Goal: Task Accomplishment & Management: Manage account settings

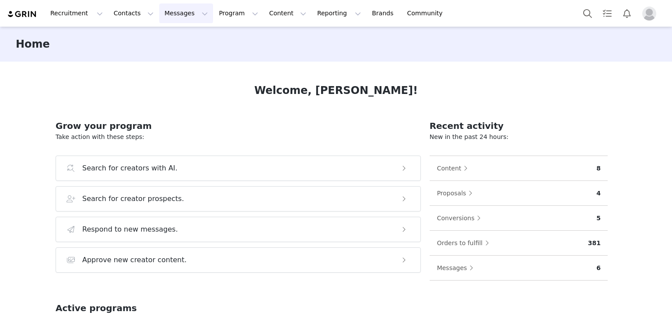
click at [163, 13] on button "Messages Messages" at bounding box center [186, 13] width 54 height 20
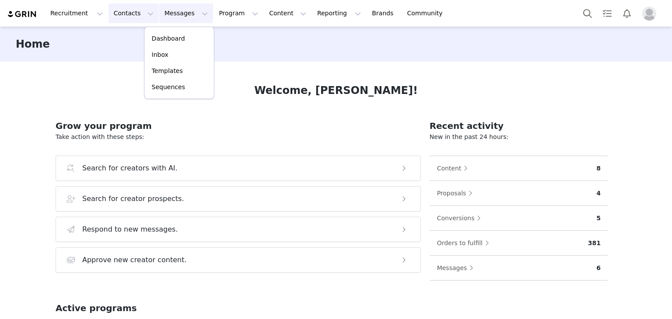
click at [134, 14] on button "Contacts Contacts" at bounding box center [133, 13] width 50 height 20
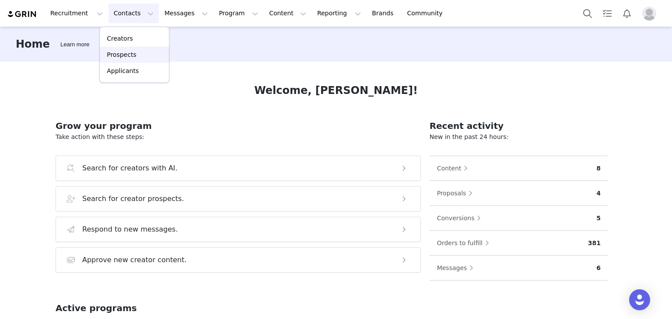
click at [141, 52] on div "Prospects" at bounding box center [134, 54] width 59 height 9
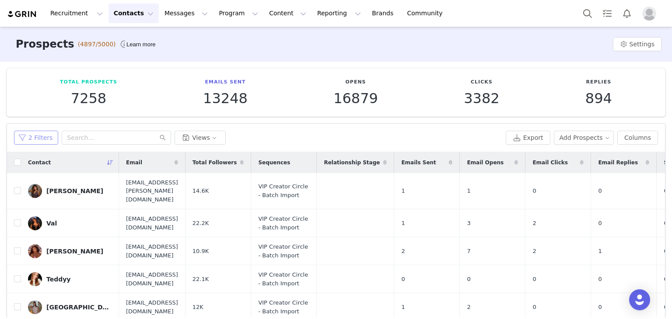
click at [49, 135] on button "2 Filters" at bounding box center [36, 138] width 44 height 14
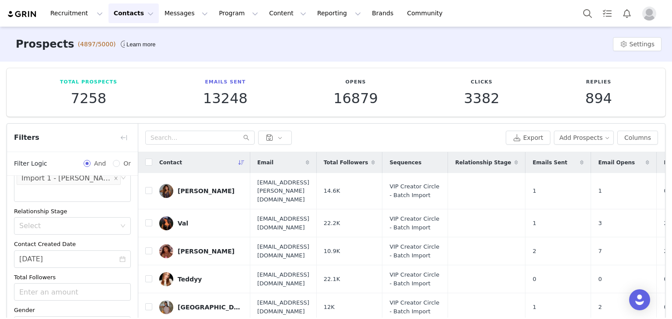
click at [121, 145] on div "Filters" at bounding box center [72, 138] width 131 height 28
click at [559, 133] on button "Add Prospects" at bounding box center [584, 138] width 60 height 14
click at [562, 167] on span "Import Prospects" at bounding box center [585, 169] width 52 height 10
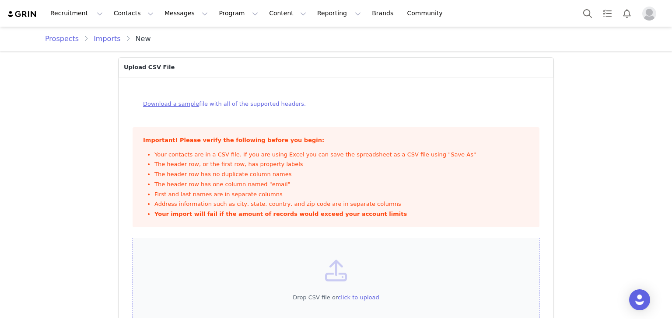
click at [272, 260] on div "Drop CSV file or click to upload" at bounding box center [335, 287] width 407 height 98
click at [268, 268] on div "Drop CSV file or click to upload" at bounding box center [335, 287] width 407 height 98
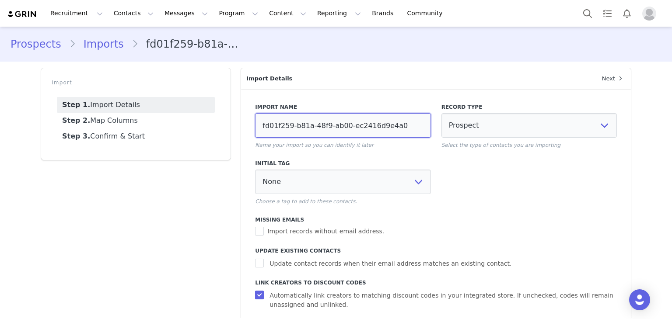
click at [314, 118] on input "fd01f259-b81a-48f9-ab00-ec2416d9e4a0" at bounding box center [342, 125] width 175 height 24
click at [317, 125] on input "[PERSON_NAME]: [DATE]" at bounding box center [342, 125] width 175 height 24
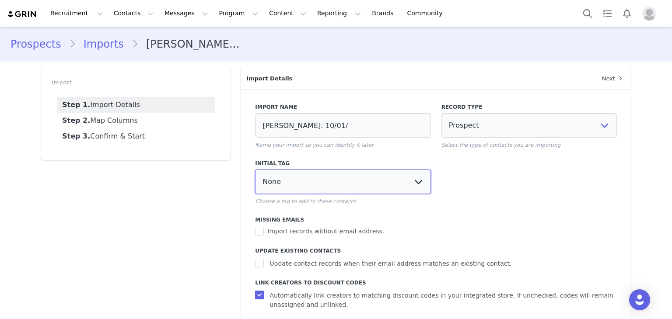
click at [360, 180] on select "None Import - Jaja Import 1 - [PERSON_NAME]" at bounding box center [342, 182] width 175 height 24
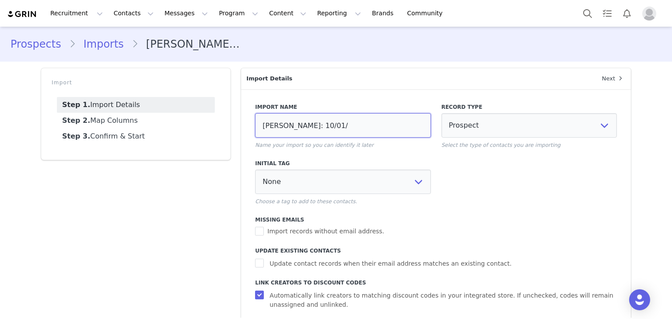
click at [354, 125] on input "[PERSON_NAME]: 10/01/" at bounding box center [342, 125] width 175 height 24
type input "[PERSON_NAME]: 10/01"
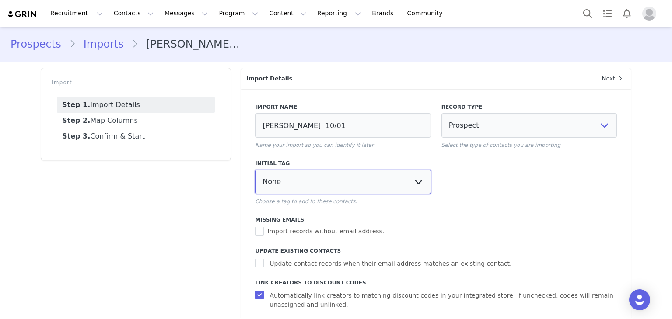
drag, startPoint x: 366, startPoint y: 181, endPoint x: 366, endPoint y: 193, distance: 12.2
click at [366, 181] on select "None Import - Jaja Import 1 - [PERSON_NAME]" at bounding box center [342, 182] width 175 height 24
select select "103444"
click at [255, 170] on select "None Import - Jaja Import 1 - [PERSON_NAME]" at bounding box center [342, 182] width 175 height 24
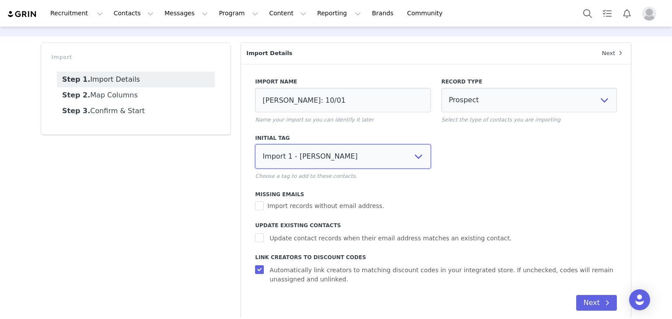
scroll to position [39, 0]
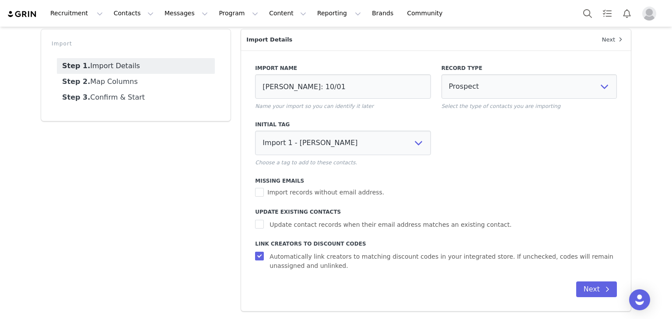
click at [341, 230] on div "Import Name [PERSON_NAME]: 10/01 Name your import so you can identify it later …" at bounding box center [436, 165] width 362 height 212
click at [342, 227] on span "Update contact records when their email address matches an existing contact." at bounding box center [390, 224] width 249 height 9
click at [266, 227] on input "Update contact records when their email address matches an existing contact." at bounding box center [260, 224] width 11 height 9
checkbox input "true"
select select
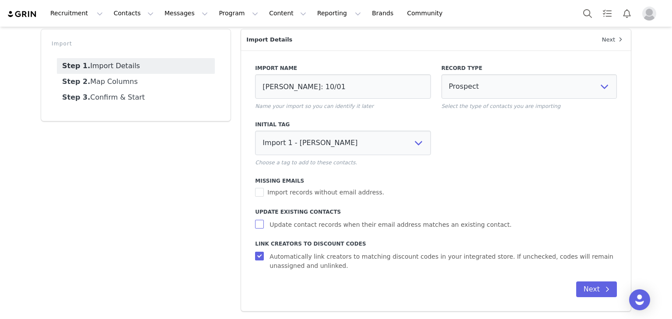
select select
click at [606, 290] on span at bounding box center [607, 289] width 10 height 10
select select
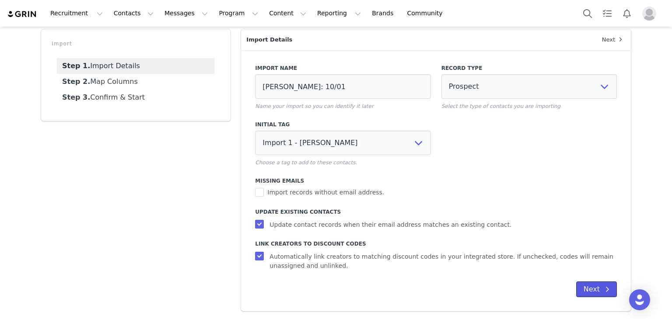
select select
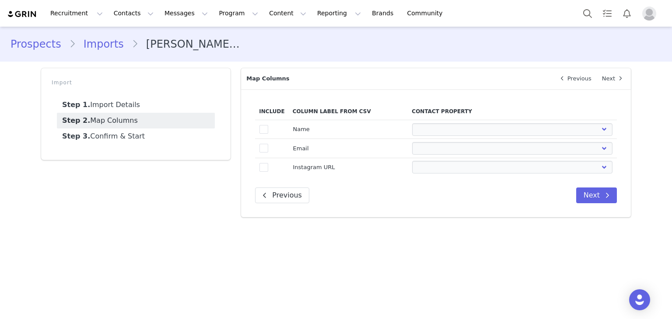
click at [289, 131] on td "Name" at bounding box center [348, 129] width 119 height 19
click at [269, 130] on td "true" at bounding box center [271, 129] width 33 height 19
click at [266, 131] on span at bounding box center [263, 129] width 9 height 9
click at [268, 125] on input "true" at bounding box center [268, 125] width 0 height 0
select select
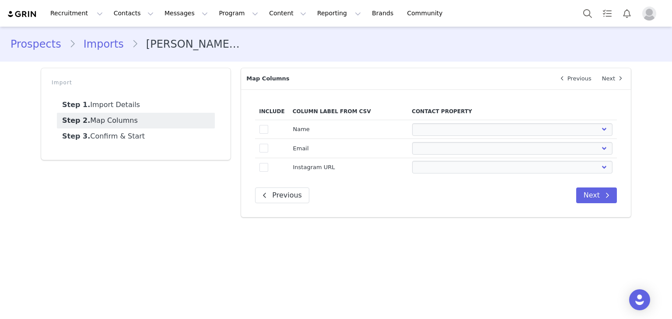
select select
click at [265, 147] on span at bounding box center [263, 148] width 9 height 9
click at [268, 144] on input "true" at bounding box center [268, 144] width 0 height 0
select select
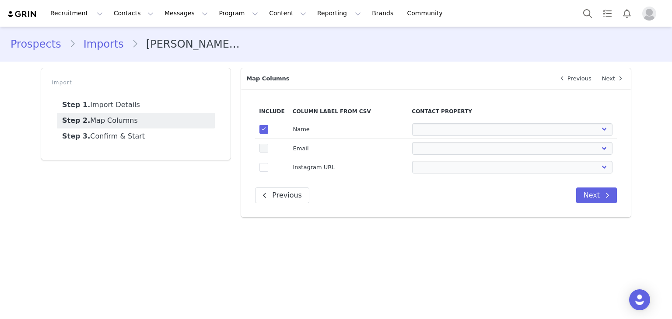
select select
click at [265, 164] on span at bounding box center [263, 167] width 9 height 9
click at [268, 163] on input "true" at bounding box center [268, 163] width 0 height 0
select select
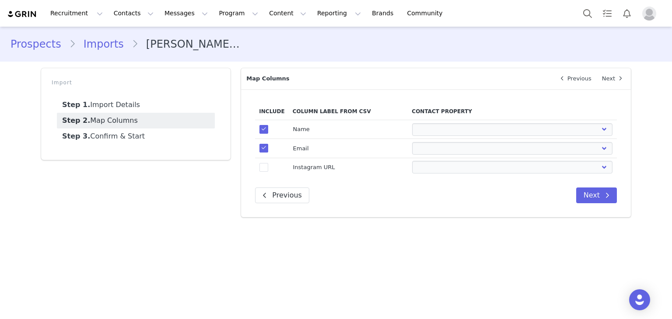
select select
click at [444, 125] on select "First Name Last Name Email PayPal Email Gender Language Phone Country Code Phon…" at bounding box center [512, 129] width 200 height 13
select select "first_name"
click at [412, 123] on select "First Name Last Name Email PayPal Email Gender Language Phone Country Code Phon…" at bounding box center [512, 129] width 200 height 13
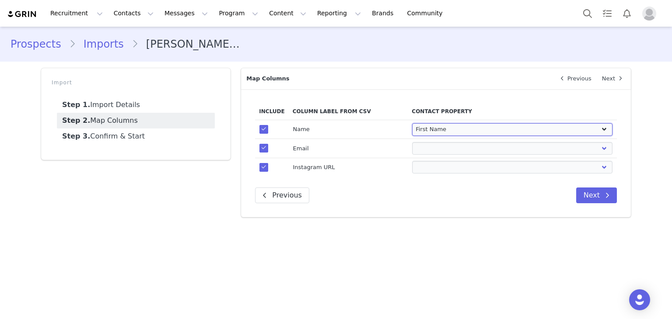
select select
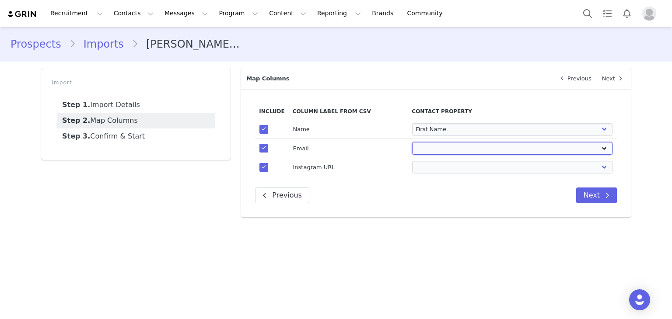
click at [430, 148] on select "First Name Last Name Email PayPal Email Gender Language Phone Country Code Phon…" at bounding box center [512, 148] width 200 height 13
select select "email"
click at [412, 142] on select "First Name Last Name Email PayPal Email Gender Language Phone Country Code Phon…" at bounding box center [512, 148] width 200 height 13
click at [439, 164] on select "First Name Last Name Email PayPal Email Gender Language Phone Country Code Phon…" at bounding box center [512, 167] width 200 height 13
select select "instagram_url"
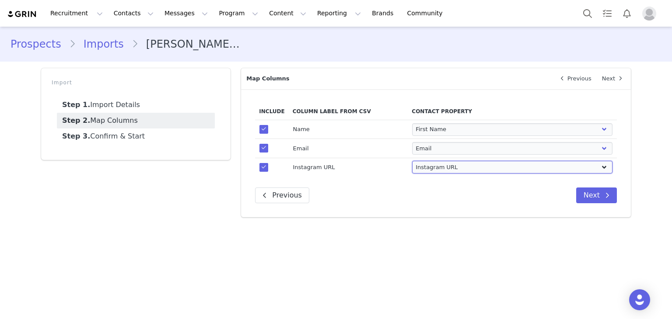
click at [412, 161] on select "First Name Last Name Email PayPal Email Gender Language Phone Country Code Phon…" at bounding box center [512, 167] width 200 height 13
click at [587, 197] on button "Next" at bounding box center [596, 196] width 41 height 16
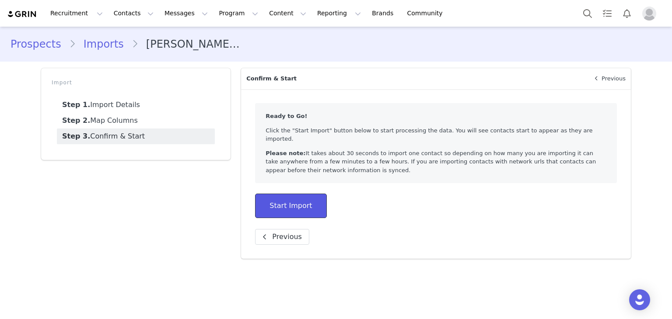
click at [308, 200] on button "Start Import" at bounding box center [290, 206] width 71 height 24
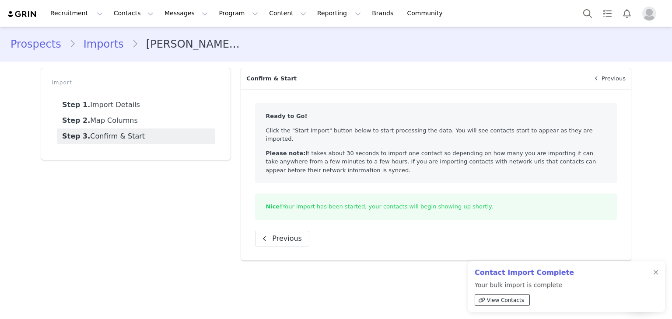
click at [511, 303] on span "View Contacts" at bounding box center [505, 300] width 37 height 8
click at [177, 21] on button "Messages Messages" at bounding box center [186, 13] width 54 height 20
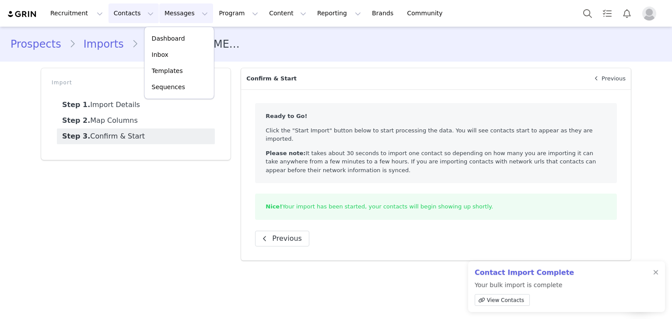
click at [135, 17] on button "Contacts Contacts" at bounding box center [133, 13] width 50 height 20
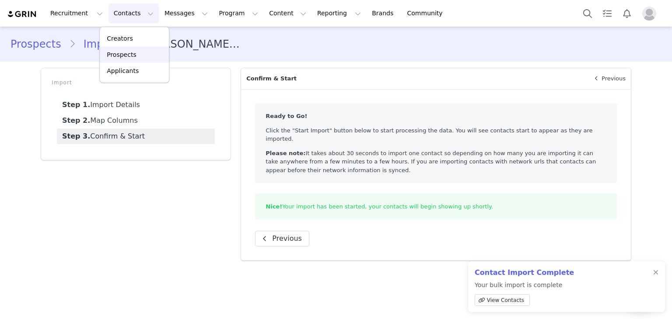
click at [126, 49] on link "Prospects" at bounding box center [134, 55] width 69 height 16
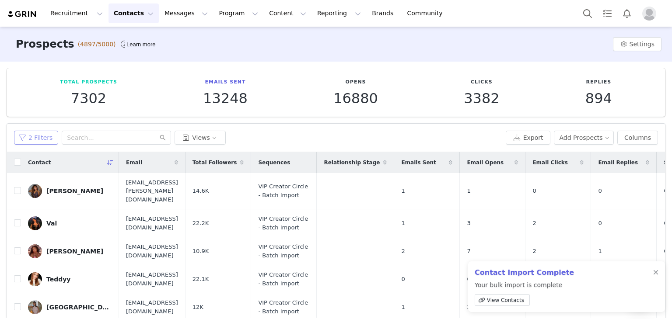
click at [49, 136] on button "2 Filters" at bounding box center [36, 138] width 44 height 14
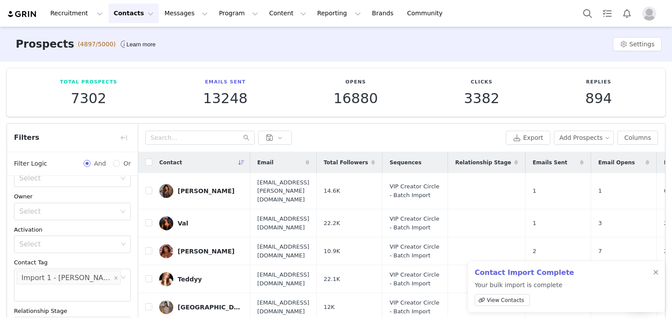
scroll to position [123, 0]
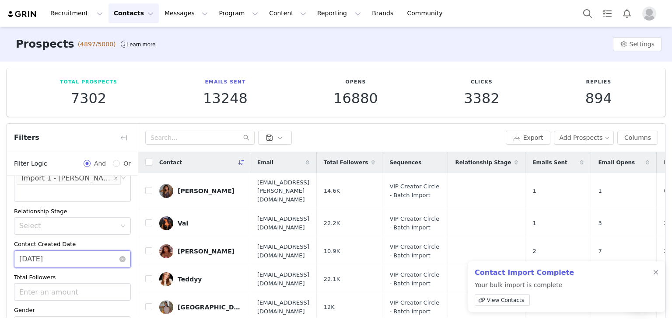
click at [78, 251] on input "[DATE]" at bounding box center [72, 259] width 117 height 17
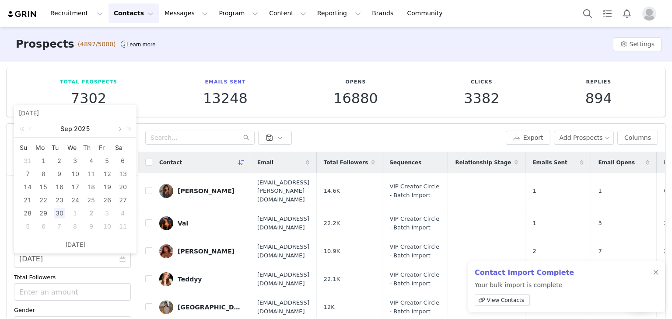
click at [121, 125] on link at bounding box center [119, 128] width 8 height 17
click at [73, 163] on div "1" at bounding box center [75, 161] width 10 height 10
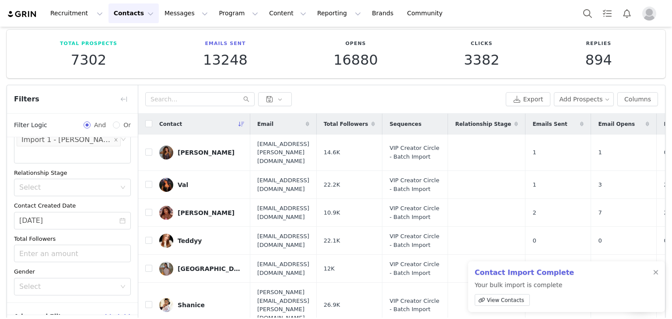
scroll to position [74, 0]
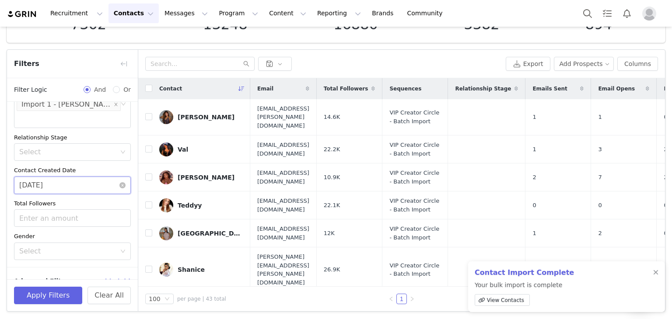
click at [89, 177] on input "[DATE]" at bounding box center [72, 185] width 117 height 17
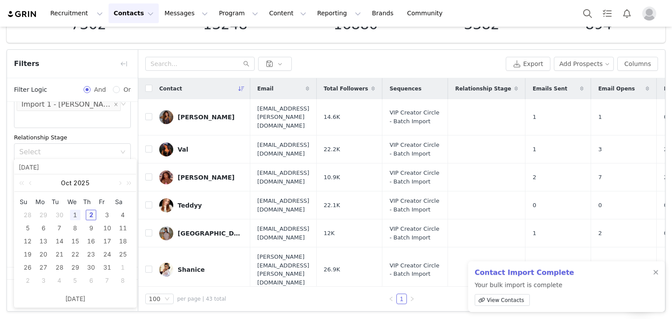
click at [96, 214] on div "2" at bounding box center [91, 215] width 10 height 10
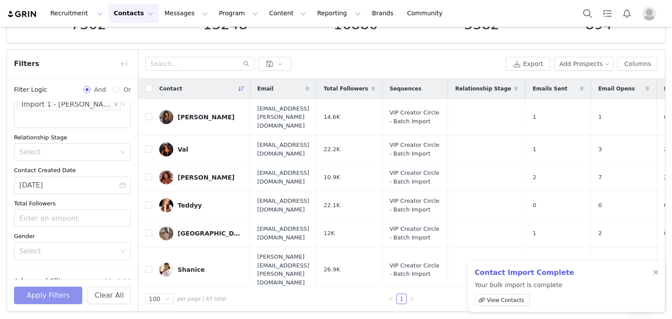
click at [64, 290] on button "Apply Filters" at bounding box center [48, 295] width 68 height 17
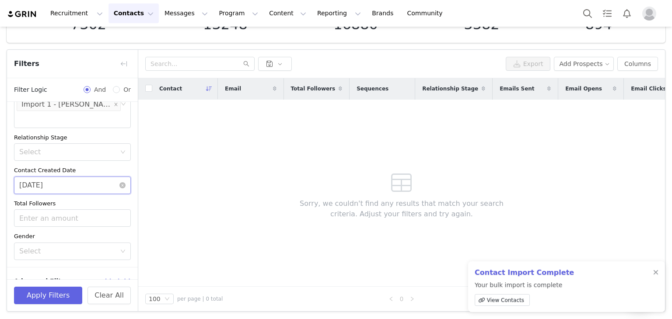
click at [76, 177] on input "[DATE]" at bounding box center [72, 185] width 117 height 17
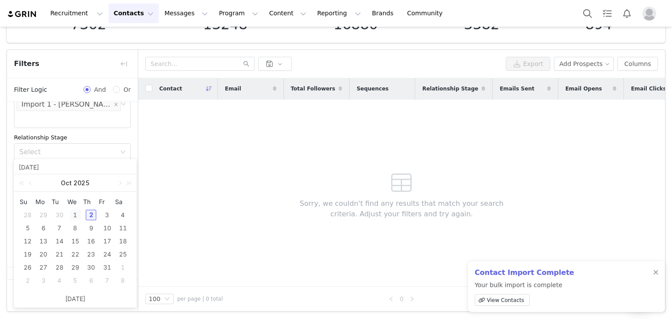
click at [79, 216] on div "1" at bounding box center [75, 215] width 10 height 10
type input "[DATE]"
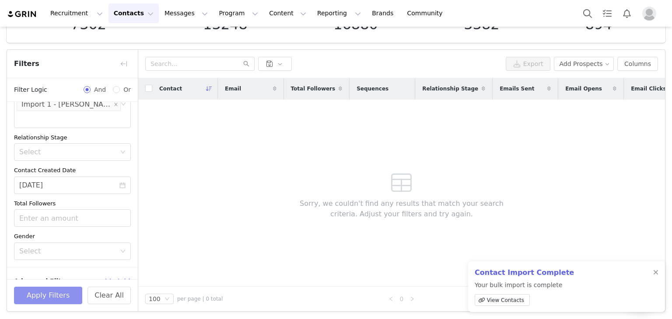
click at [54, 297] on button "Apply Filters" at bounding box center [48, 295] width 68 height 17
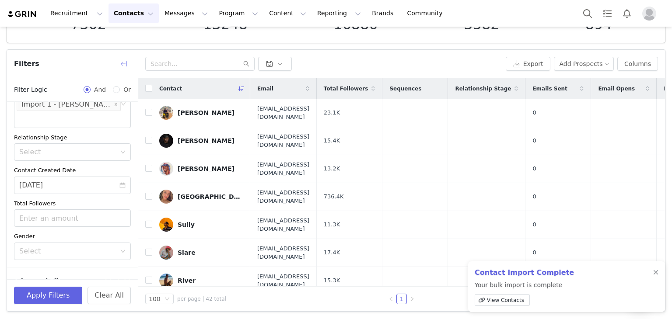
click at [119, 61] on button "button" at bounding box center [124, 64] width 14 height 14
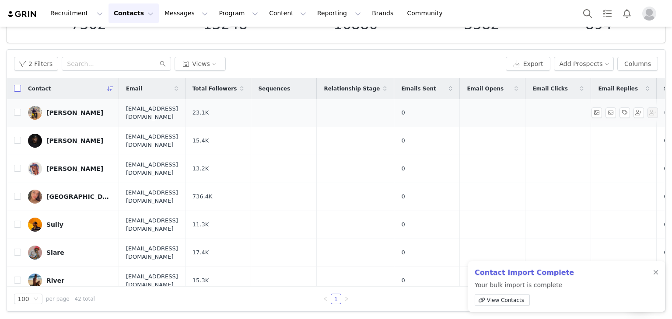
drag, startPoint x: 17, startPoint y: 87, endPoint x: 73, endPoint y: 134, distance: 72.0
click at [17, 87] on input "checkbox" at bounding box center [17, 88] width 7 height 7
checkbox input "true"
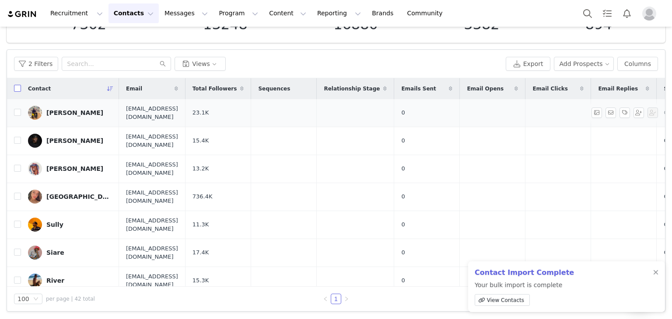
checkbox input "true"
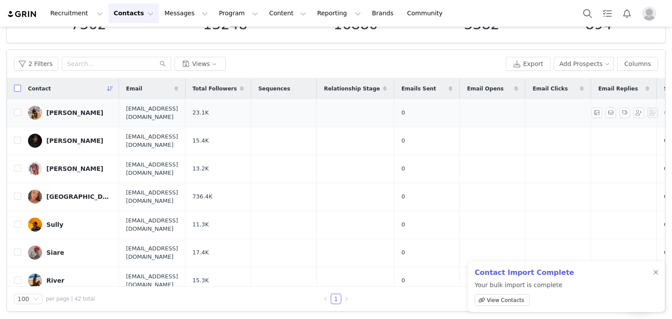
checkbox input "true"
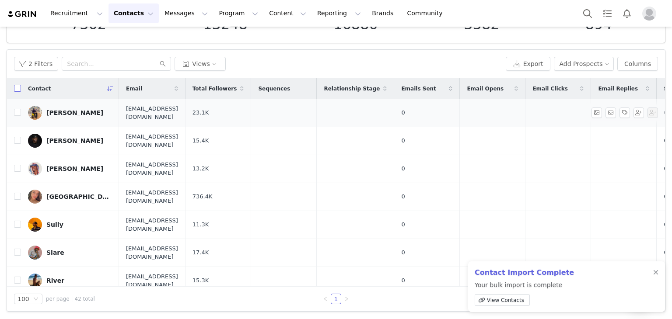
checkbox input "true"
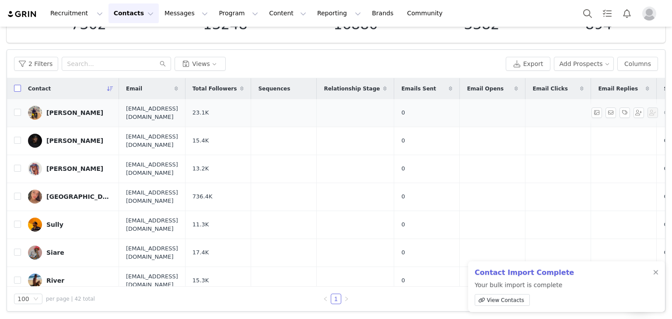
checkbox input "true"
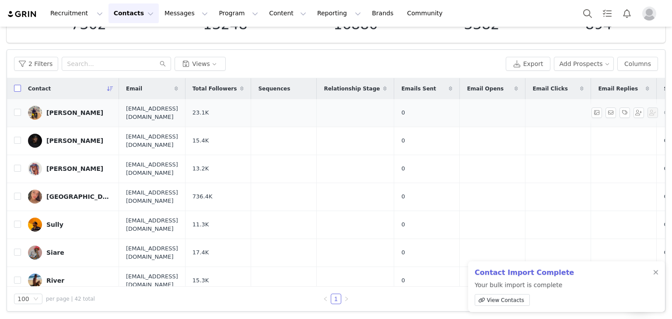
checkbox input "true"
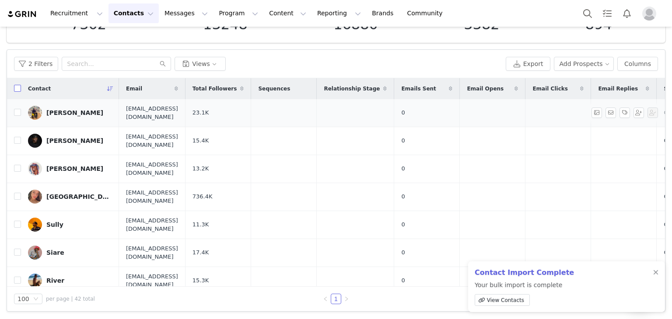
checkbox input "true"
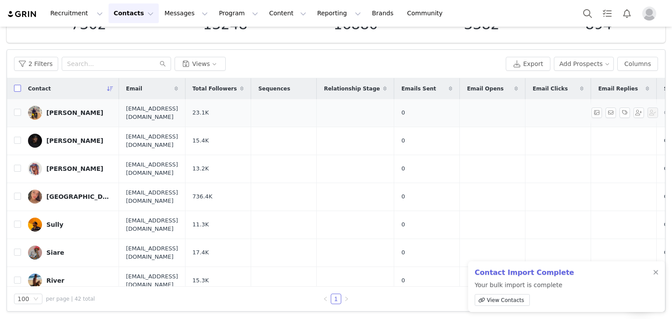
checkbox input "true"
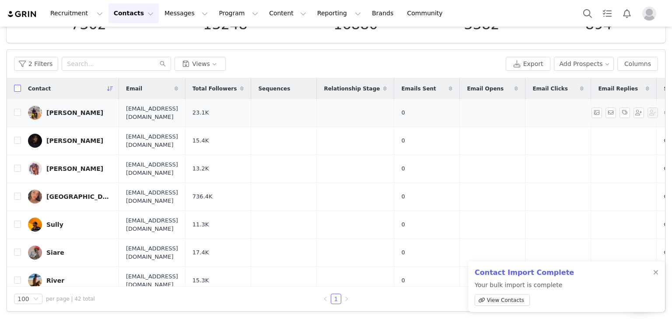
checkbox input "true"
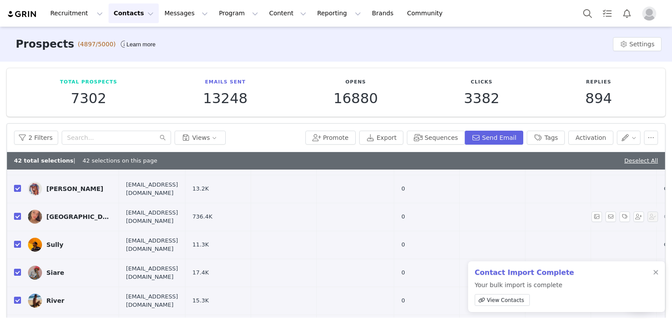
scroll to position [87, 0]
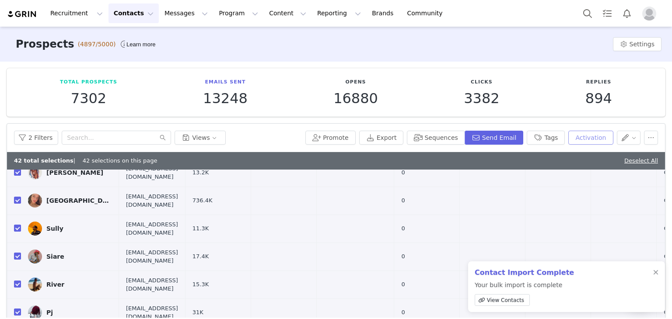
click at [573, 132] on button "Activation" at bounding box center [590, 138] width 45 height 14
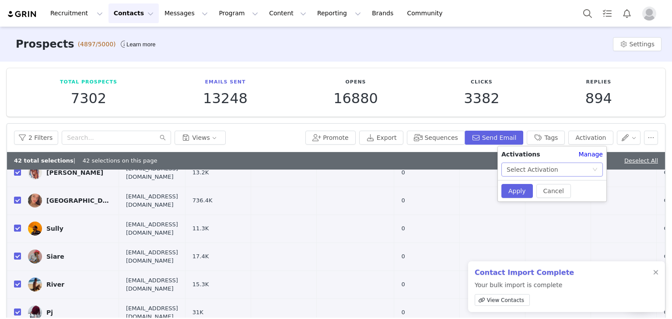
click at [524, 175] on div "Select Activation" at bounding box center [532, 169] width 52 height 13
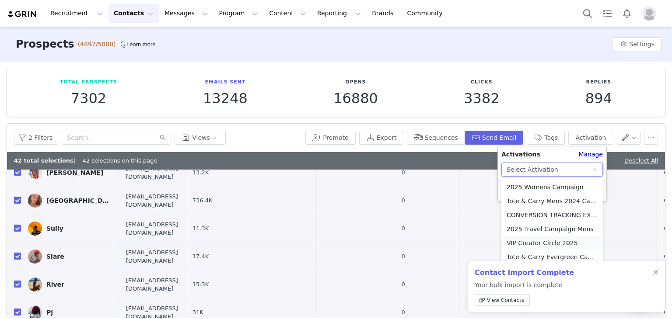
click at [520, 243] on li "VIP Creator Circle 2025" at bounding box center [551, 243] width 101 height 14
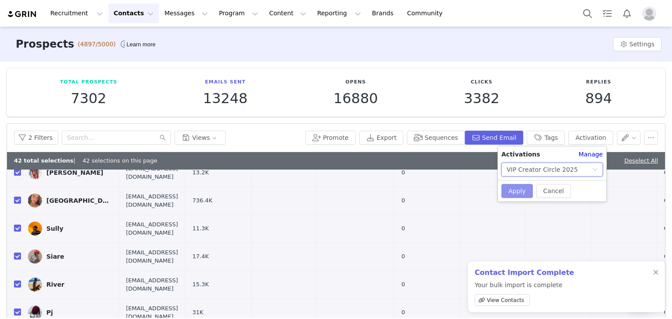
click at [525, 191] on button "Apply" at bounding box center [516, 191] width 31 height 14
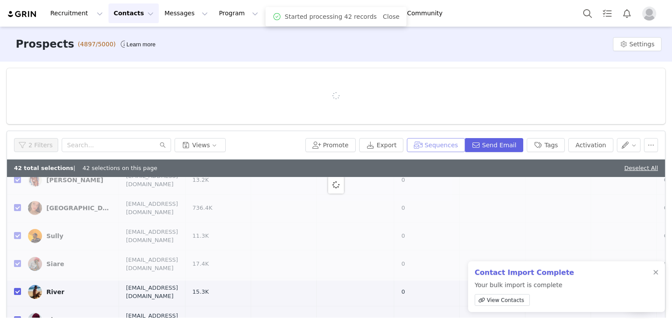
scroll to position [0, 0]
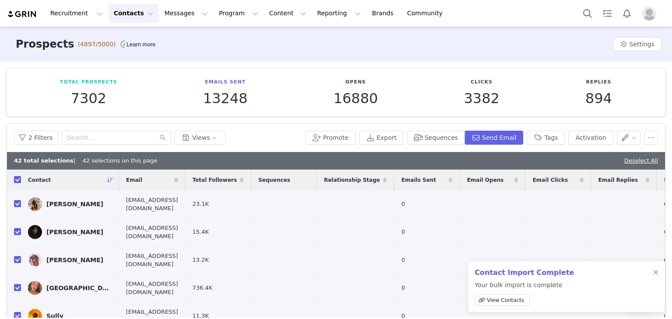
click at [42, 129] on div "2 Filters Views Promote Export Sequences Send Email Tags Activation" at bounding box center [336, 138] width 658 height 28
click at [42, 131] on button "2 Filters" at bounding box center [36, 138] width 44 height 14
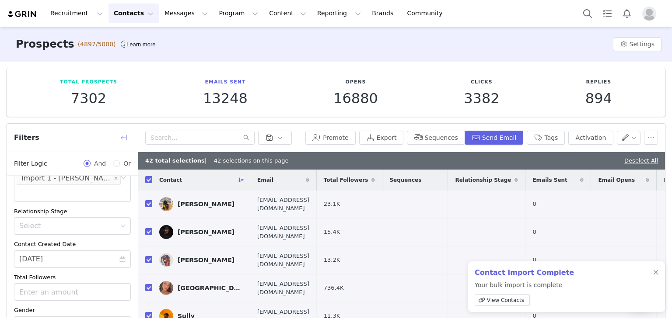
click at [124, 139] on button "button" at bounding box center [124, 138] width 14 height 14
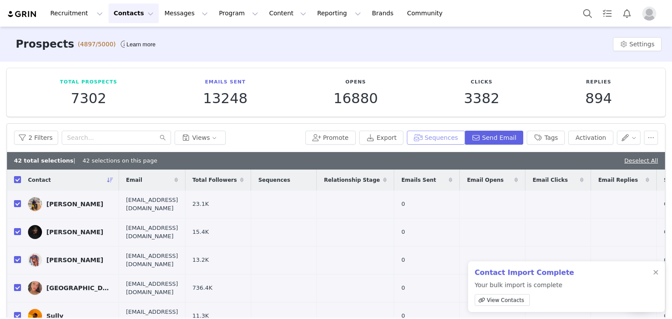
click at [437, 132] on button "Sequences" at bounding box center [436, 138] width 58 height 14
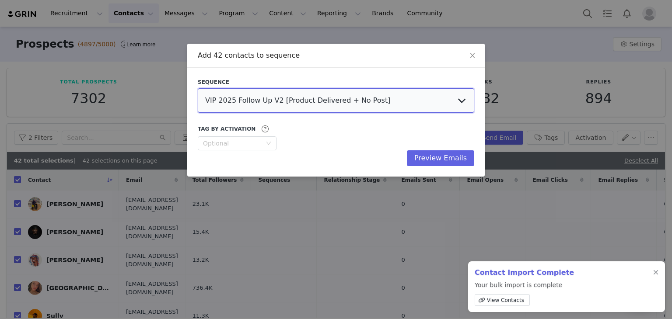
click at [255, 95] on select "VIP 2025 Follow Up V2 [Product Delivered + No Post] VIP Creator Circle - [PERSO…" at bounding box center [336, 100] width 276 height 24
select select "5e7da1e0-9e3b-4cc6-90f8-11ad60451feb"
click at [198, 88] on select "VIP 2025 Follow Up V2 [Product Delivered + No Post] VIP Creator Circle - [PERSO…" at bounding box center [336, 100] width 276 height 24
click at [251, 142] on div "Optional" at bounding box center [232, 143] width 59 height 9
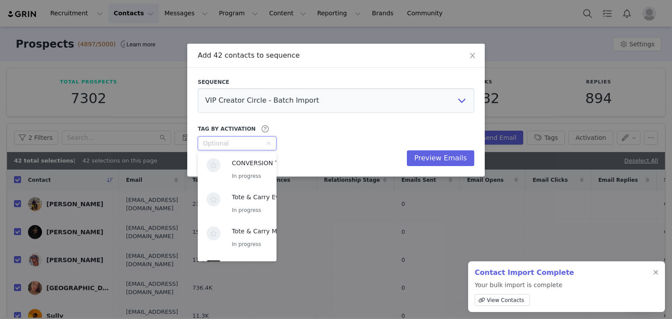
scroll to position [131, 0]
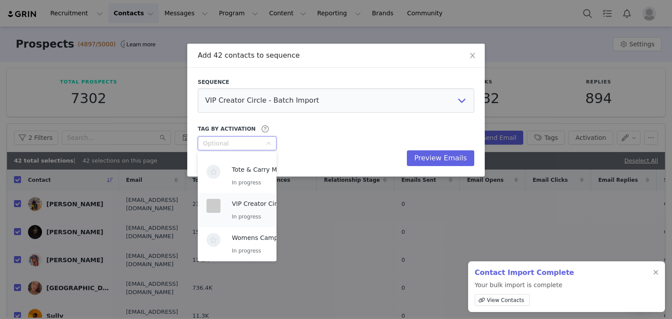
click at [242, 211] on div "VIP Creator Circle 2025 In progress" at bounding box center [267, 210] width 71 height 23
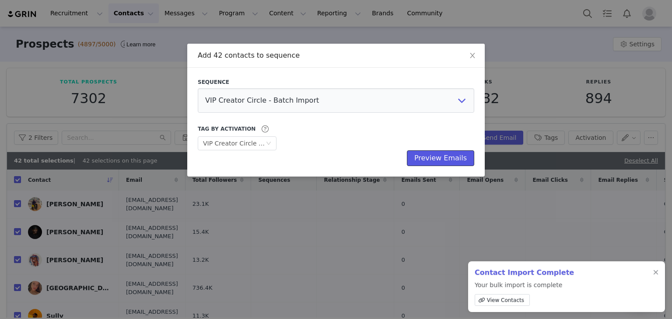
click at [442, 156] on button "Preview Emails" at bounding box center [440, 158] width 67 height 16
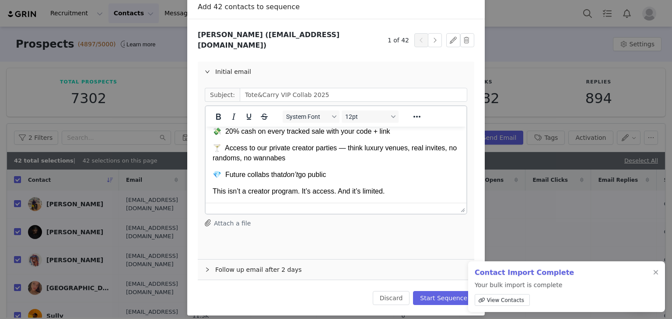
scroll to position [171, 0]
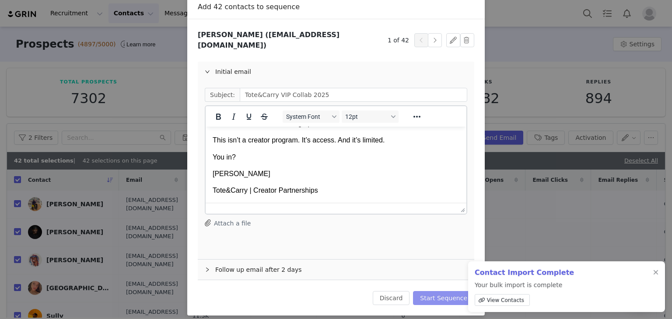
click at [430, 291] on button "Start Sequence" at bounding box center [443, 298] width 61 height 14
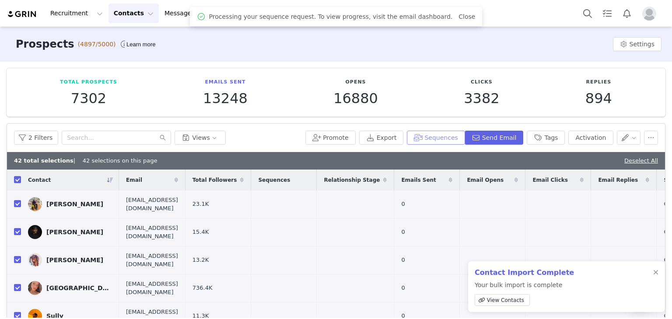
scroll to position [0, 0]
click at [215, 14] on button "Program Program" at bounding box center [238, 13] width 50 height 20
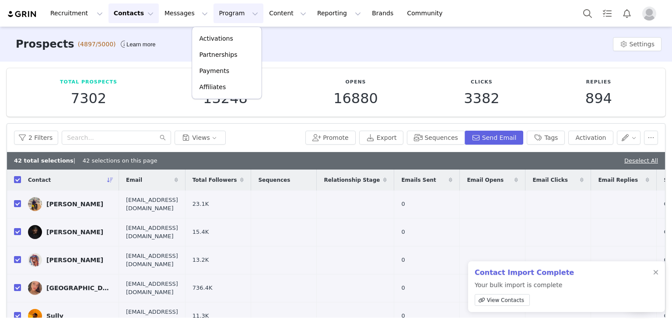
click at [254, 25] on div "Recruitment Recruitment Creator Search Curated Lists Landing Pages Web Extensio…" at bounding box center [336, 13] width 672 height 27
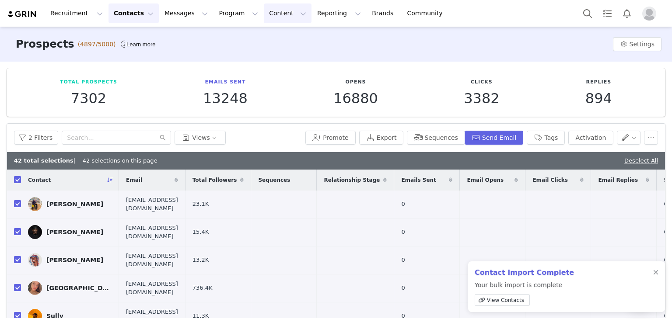
click at [264, 14] on button "Content Content" at bounding box center [288, 13] width 48 height 20
click at [234, 18] on button "Program Program" at bounding box center [238, 13] width 50 height 20
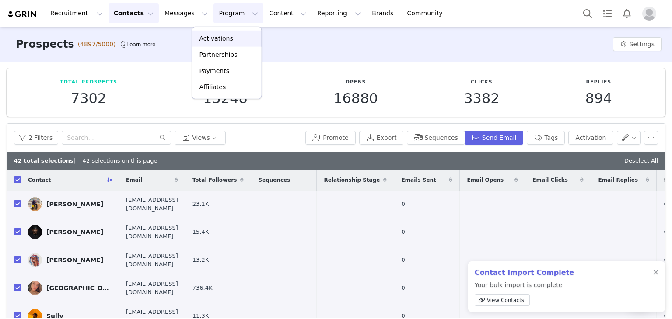
click at [221, 39] on p "Activations" at bounding box center [216, 38] width 34 height 9
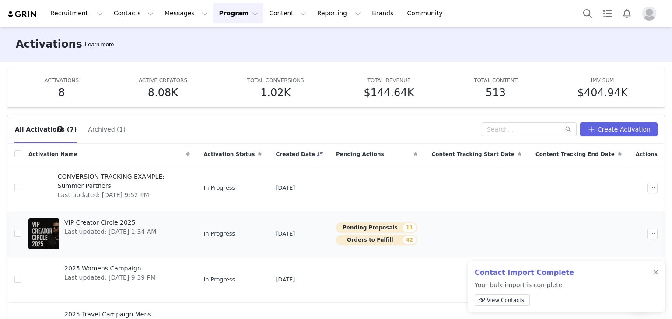
click at [402, 221] on td "Pending Proposals 11 Orders to Fulfill 42" at bounding box center [376, 234] width 95 height 46
click at [404, 225] on button "Pending Proposals 11" at bounding box center [376, 228] width 81 height 10
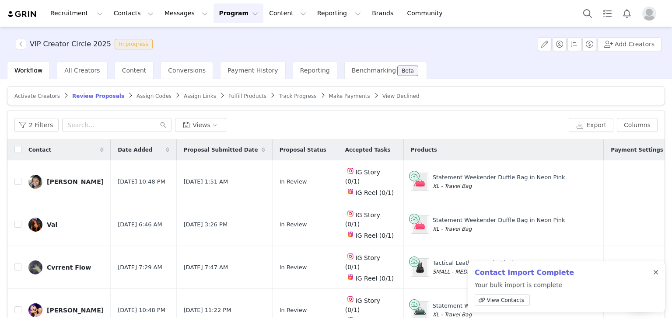
click at [656, 272] on div at bounding box center [655, 272] width 5 height 7
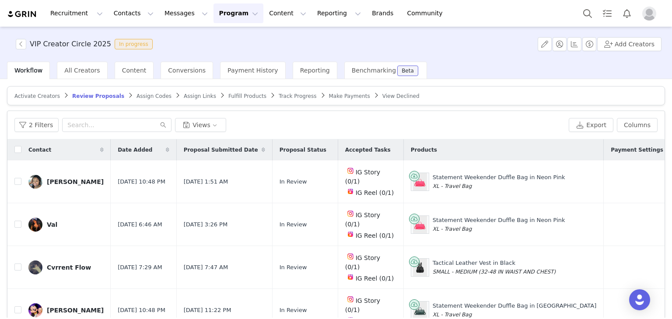
click at [28, 133] on div "2 Filters Views Export Columns" at bounding box center [335, 125] width 657 height 28
click at [28, 128] on button "2 Filters" at bounding box center [36, 125] width 44 height 14
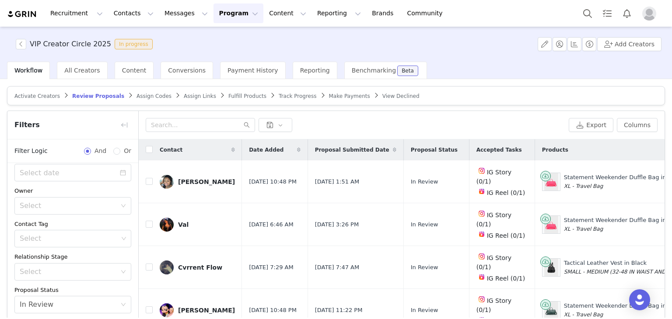
scroll to position [90, 0]
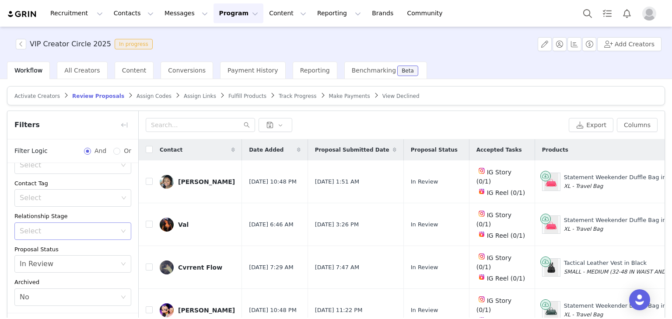
click at [58, 231] on div "Select" at bounding box center [68, 231] width 97 height 9
click at [75, 220] on div "Relationship Stage Select" at bounding box center [72, 226] width 117 height 28
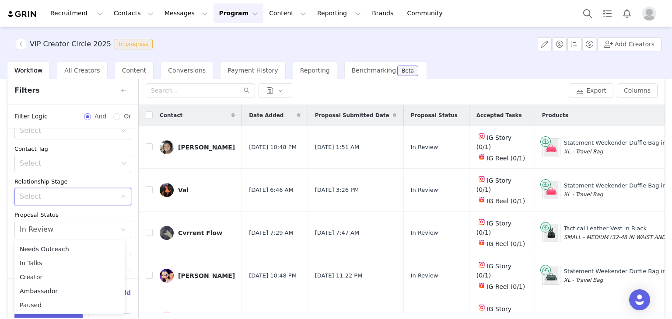
scroll to position [61, 0]
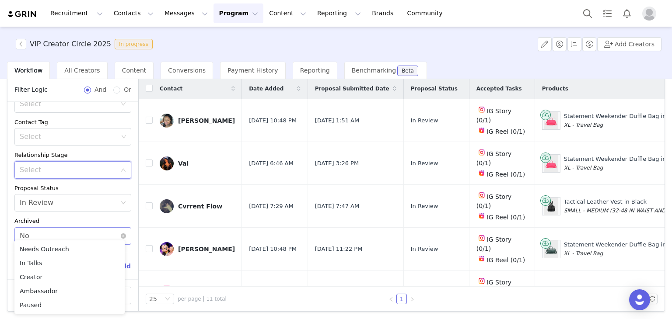
click at [75, 228] on div "Select No" at bounding box center [70, 236] width 101 height 17
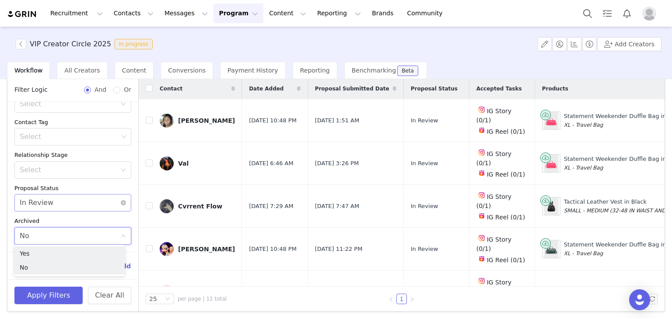
drag, startPoint x: 94, startPoint y: 202, endPoint x: 88, endPoint y: 210, distance: 9.1
click at [92, 204] on div "Select In Review" at bounding box center [70, 203] width 101 height 17
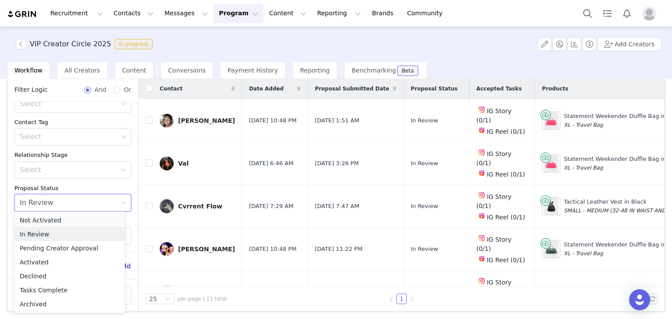
click at [84, 219] on li "Not Activated" at bounding box center [69, 220] width 110 height 14
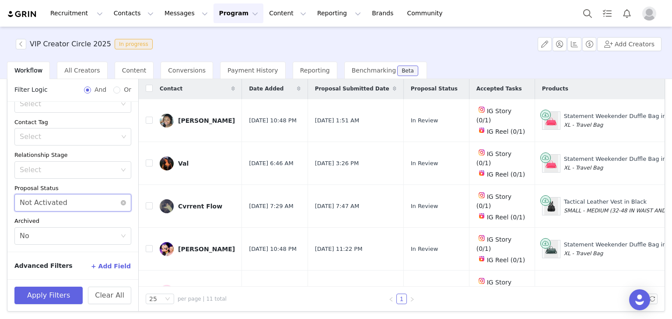
click at [98, 195] on div "Select Not Activated" at bounding box center [70, 203] width 101 height 17
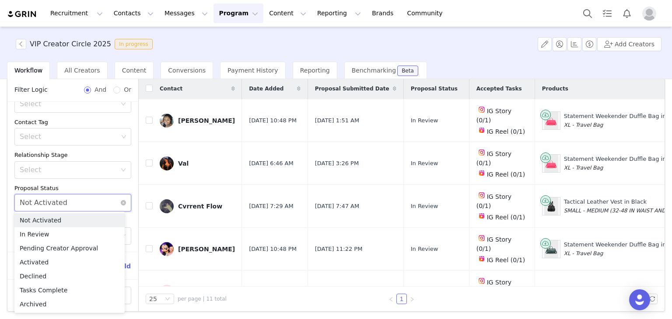
click at [98, 195] on div "Select Not Activated" at bounding box center [70, 203] width 101 height 17
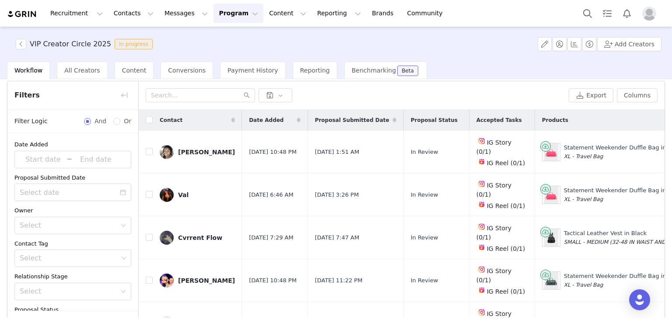
scroll to position [0, 0]
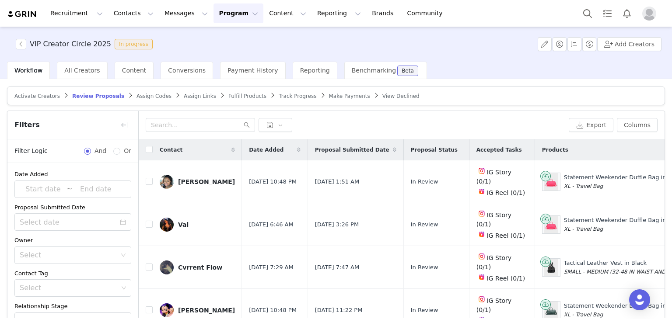
click at [216, 20] on button "Program Program" at bounding box center [238, 13] width 50 height 20
click at [227, 54] on p "Partnerships" at bounding box center [218, 54] width 38 height 9
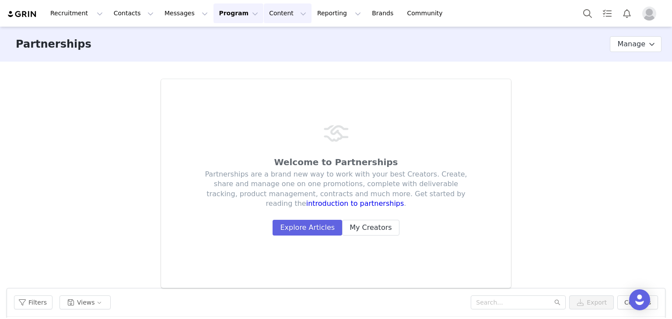
click at [264, 15] on button "Content Content" at bounding box center [288, 13] width 48 height 20
click at [183, 16] on button "Messages Messages" at bounding box center [186, 13] width 54 height 20
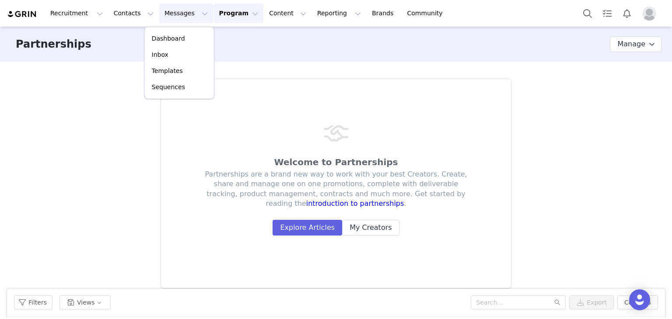
click at [259, 65] on section "Welcome to Partnerships Partnerships are a brand new way to work with your best…" at bounding box center [336, 309] width 672 height 495
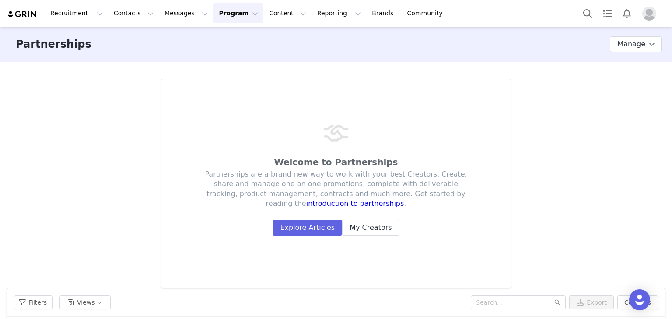
click at [218, 12] on button "Program Program" at bounding box center [238, 13] width 50 height 20
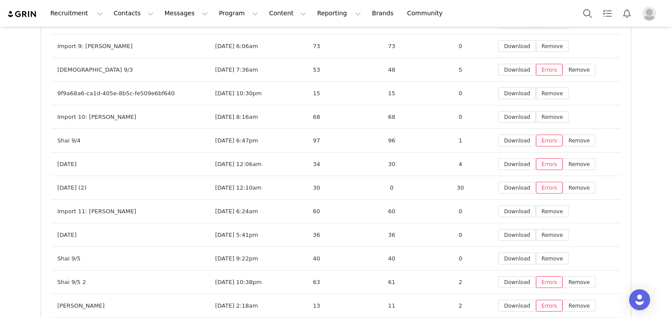
scroll to position [4099, 0]
